Goal: Transaction & Acquisition: Purchase product/service

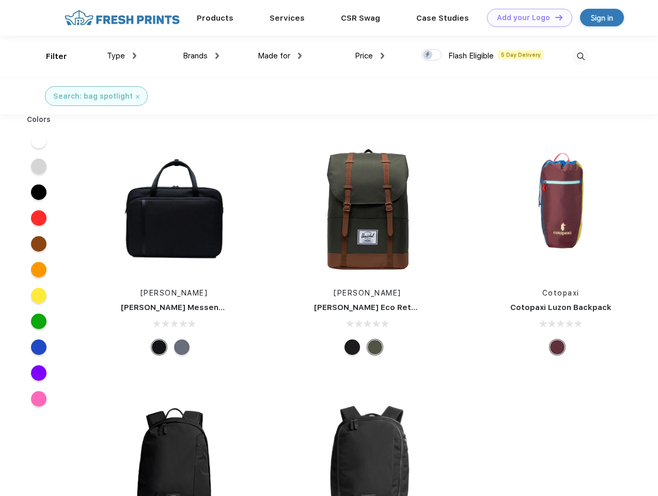
scroll to position [1, 0]
click at [526, 18] on link "Add your Logo Design Tool" at bounding box center [529, 18] width 85 height 18
click at [0, 0] on div "Design Tool" at bounding box center [0, 0] width 0 height 0
click at [554, 17] on link "Add your Logo Design Tool" at bounding box center [529, 18] width 85 height 18
click at [50, 56] on div "Filter" at bounding box center [56, 57] width 21 height 12
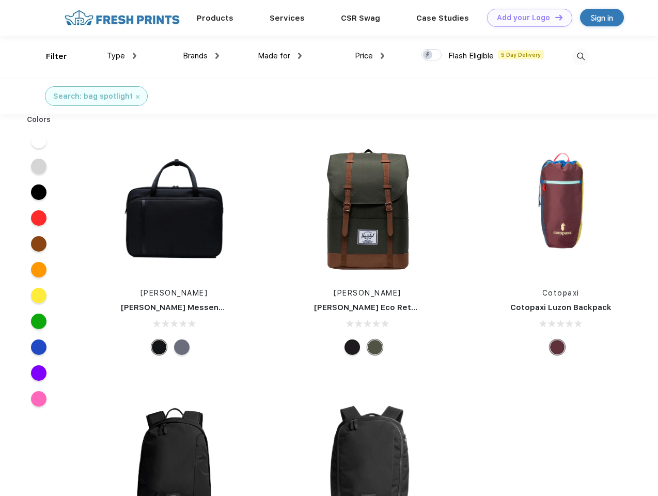
click at [122, 56] on span "Type" at bounding box center [116, 55] width 18 height 9
click at [201, 56] on span "Brands" at bounding box center [195, 55] width 25 height 9
click at [280, 56] on span "Made for" at bounding box center [274, 55] width 33 height 9
click at [370, 56] on span "Price" at bounding box center [364, 55] width 18 height 9
click at [432, 55] on div at bounding box center [432, 54] width 20 height 11
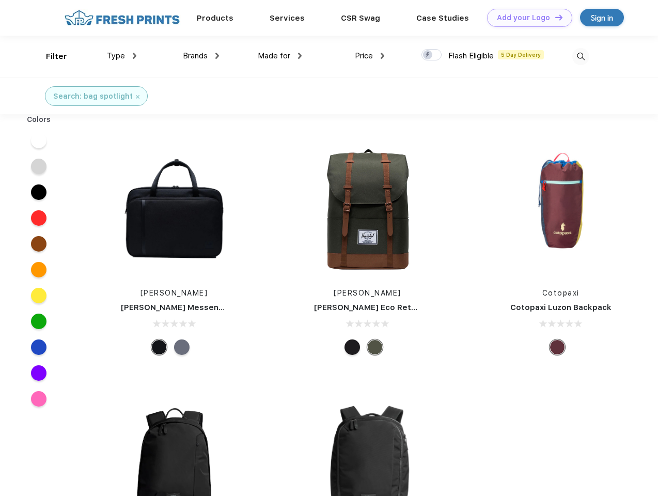
click at [428, 55] on input "checkbox" at bounding box center [425, 52] width 7 height 7
click at [581, 56] on img at bounding box center [581, 56] width 17 height 17
